Goal: Task Accomplishment & Management: Manage account settings

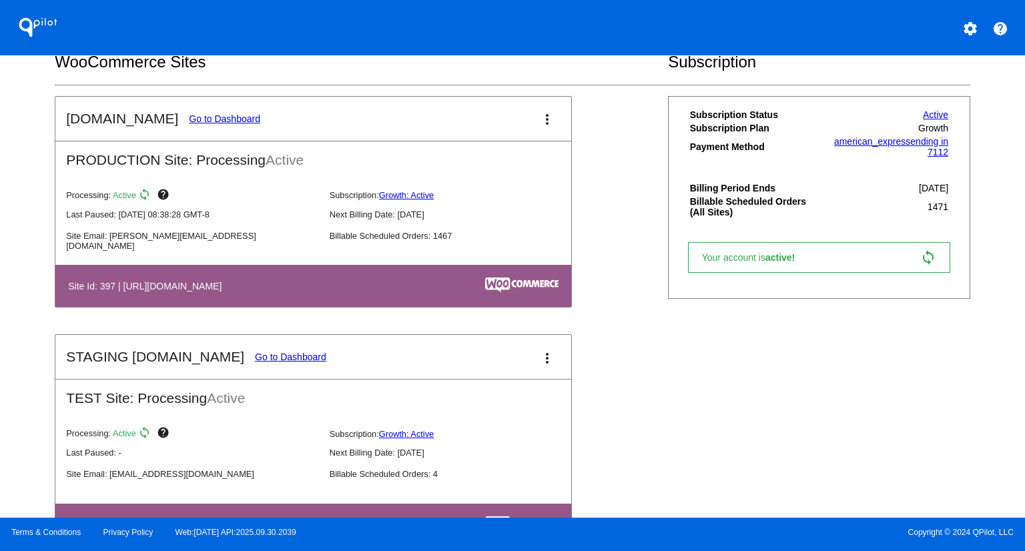
scroll to position [368, 0]
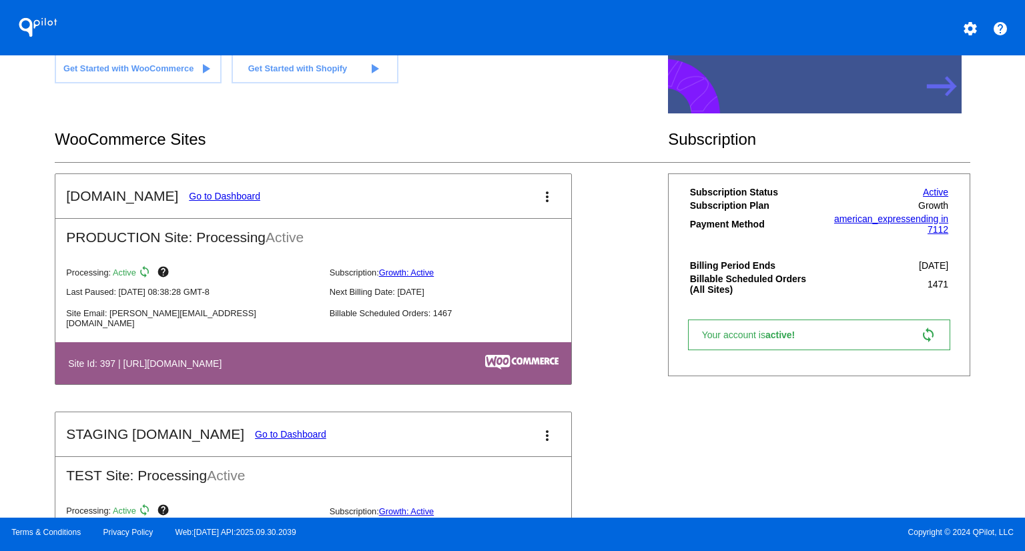
click at [224, 196] on link "Go to Dashboard" at bounding box center [224, 196] width 71 height 11
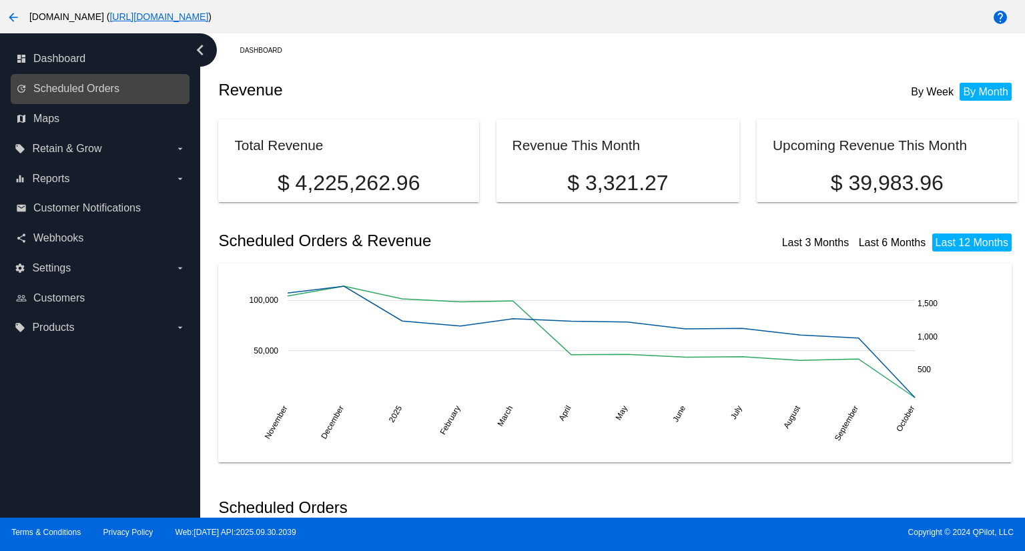
click at [160, 94] on link "update Scheduled Orders" at bounding box center [101, 88] width 170 height 21
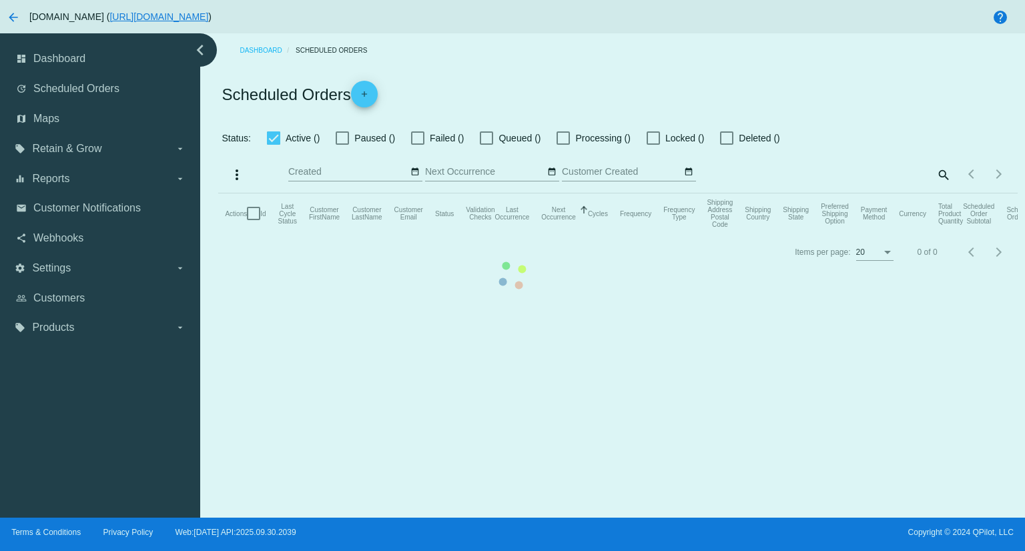
checkbox input "true"
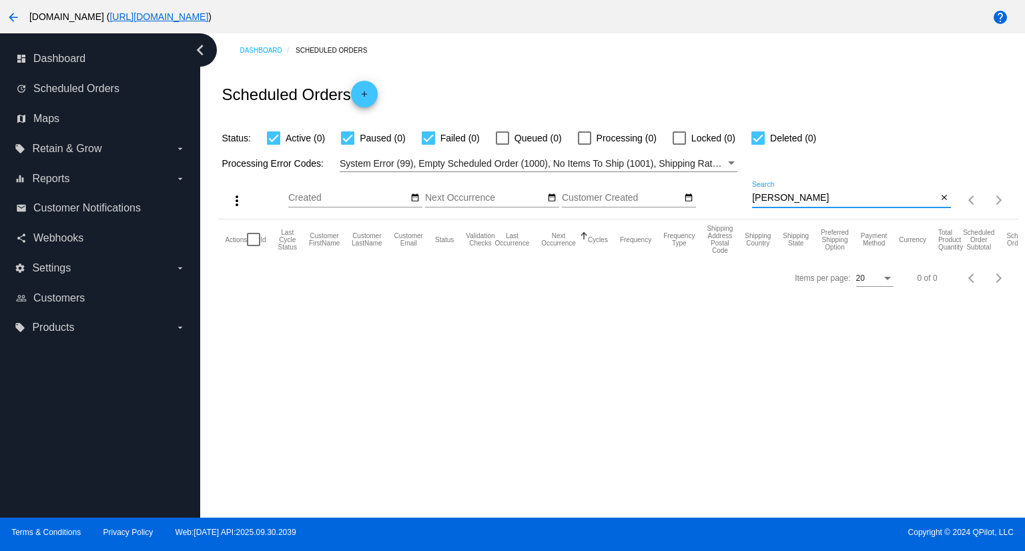
drag, startPoint x: 814, startPoint y: 197, endPoint x: 708, endPoint y: 198, distance: 106.2
click at [708, 198] on div "more_vert Oct Jan Feb Mar [DATE]" at bounding box center [617, 195] width 799 height 47
paste input "[EMAIL_ADDRESS][PERSON_NAME][DOMAIN_NAME]"
type input "[EMAIL_ADDRESS][PERSON_NAME][DOMAIN_NAME]"
type input "[PERSON_NAME][EMAIL_ADDRESS][DOMAIN_NAME]"
